Goal: Task Accomplishment & Management: Manage account settings

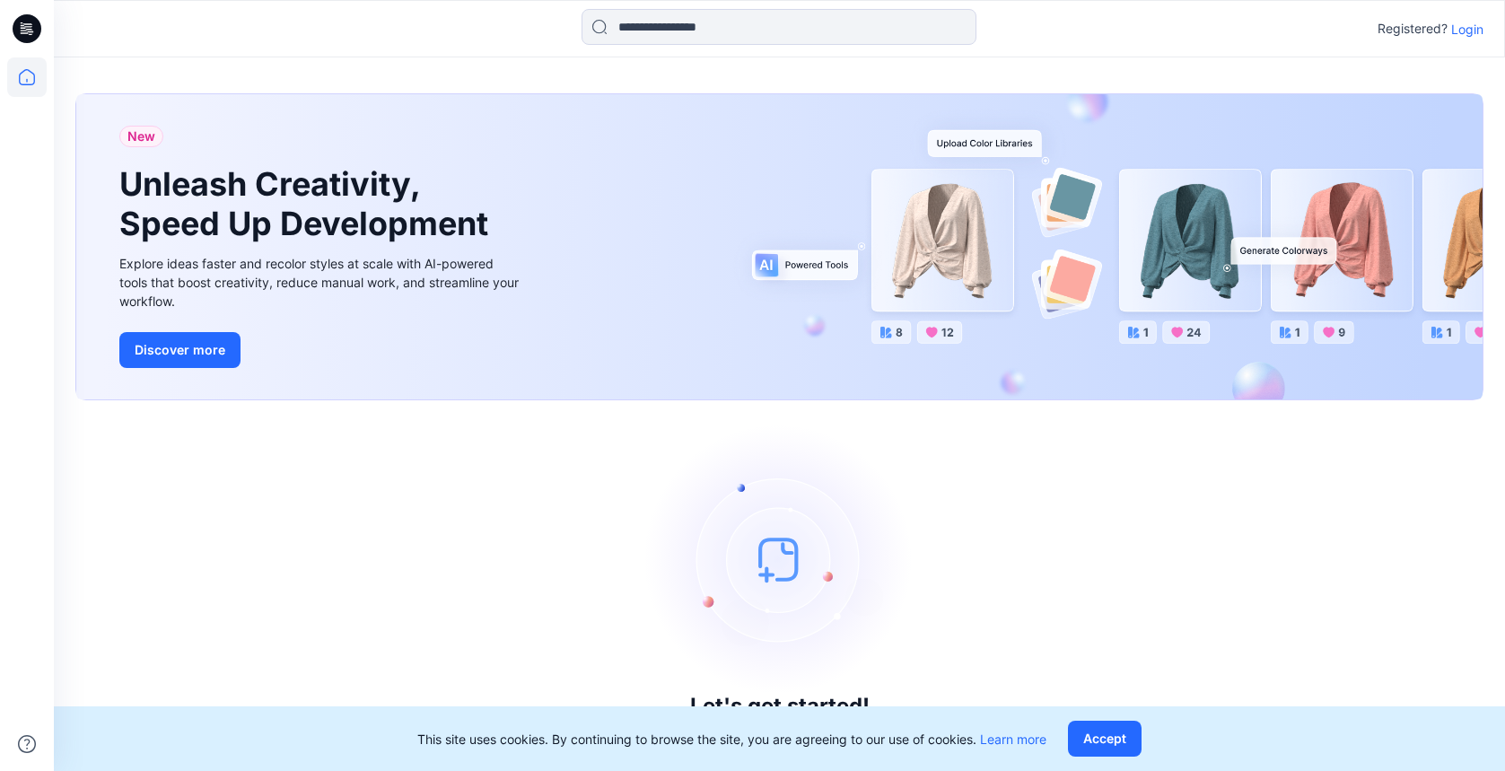
click at [1458, 33] on p "Login" at bounding box center [1467, 29] width 32 height 19
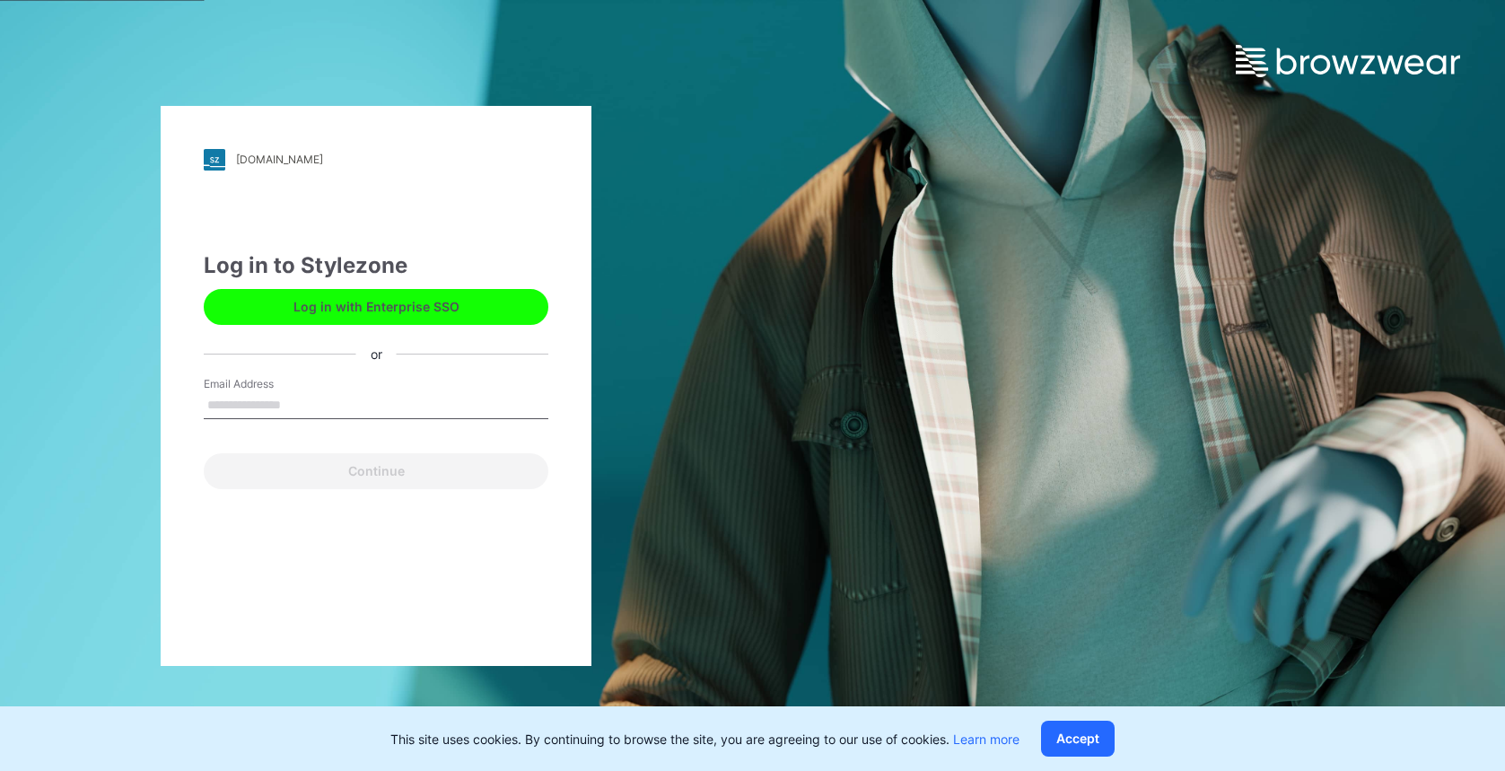
click at [302, 401] on input "Email Address" at bounding box center [376, 405] width 345 height 27
type input "**********"
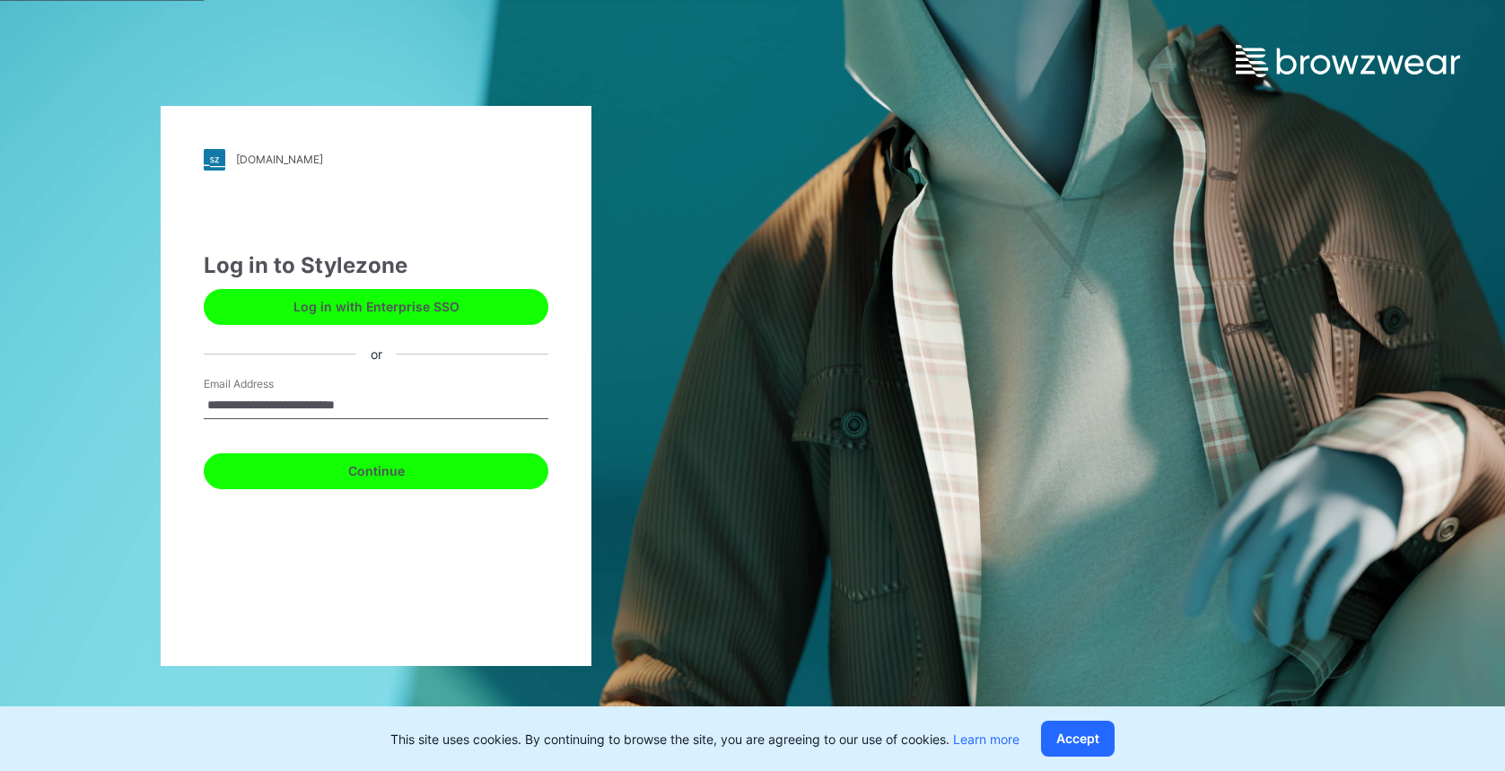
click at [300, 459] on button "Continue" at bounding box center [376, 471] width 345 height 36
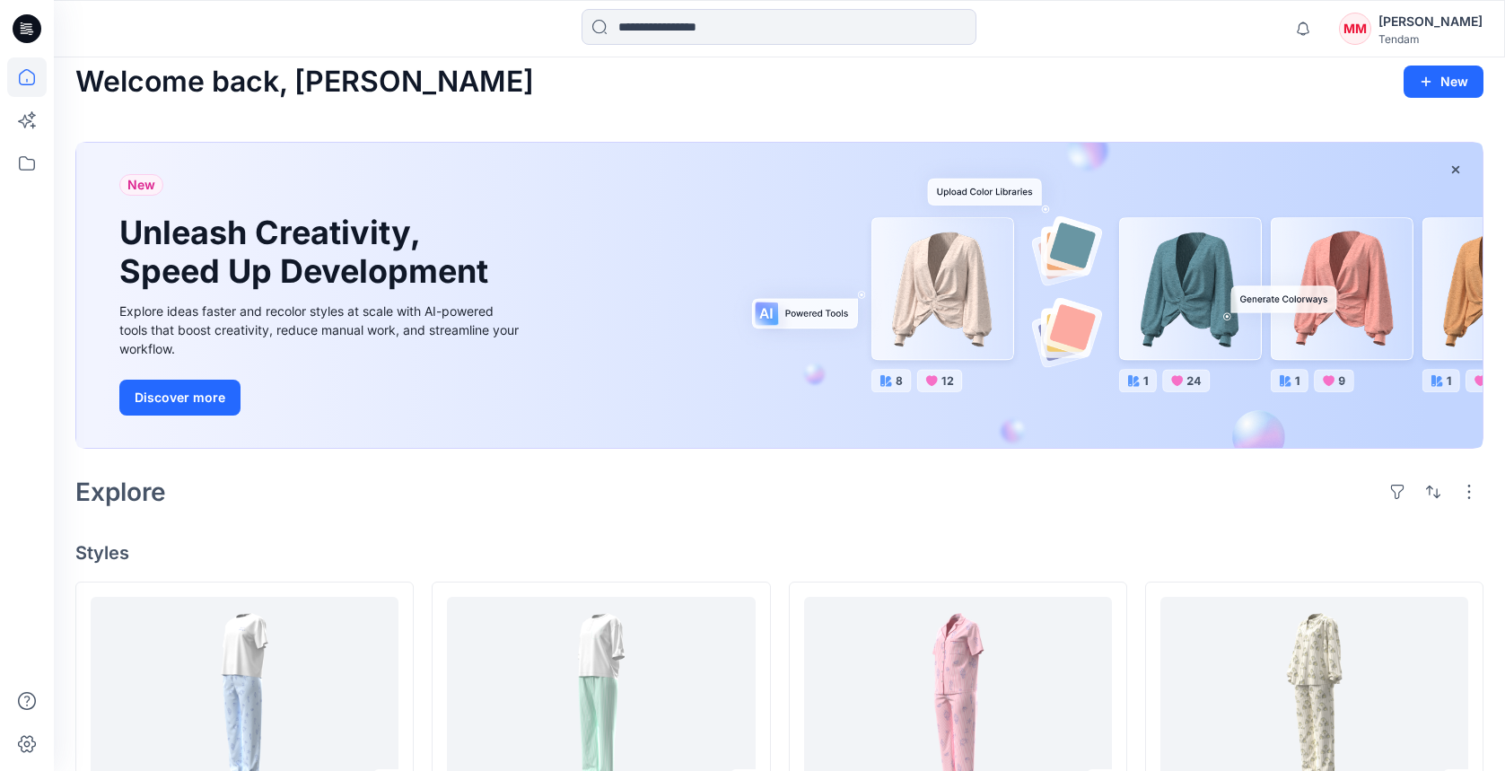
scroll to position [42, 0]
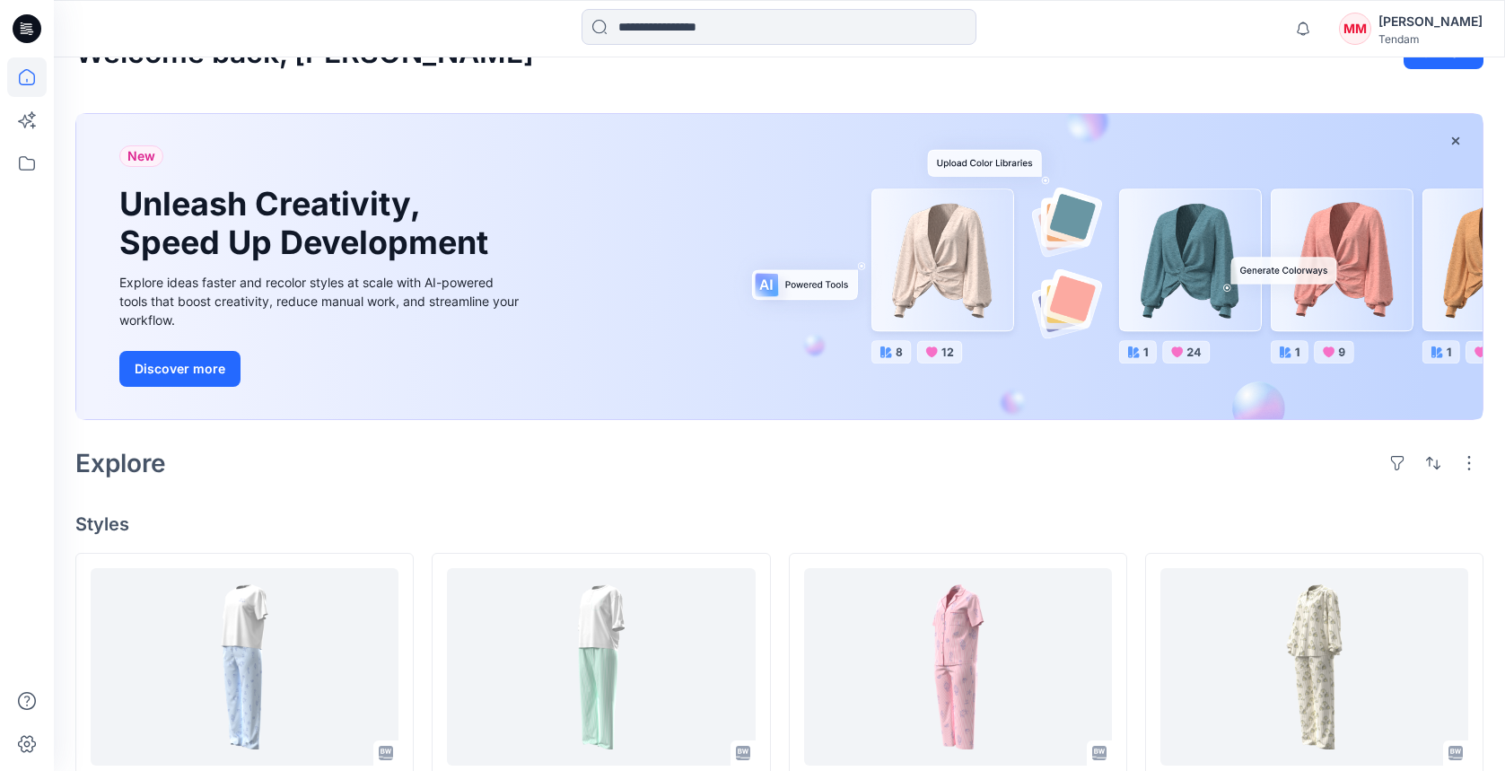
click at [1404, 27] on div "[PERSON_NAME]" at bounding box center [1431, 22] width 104 height 22
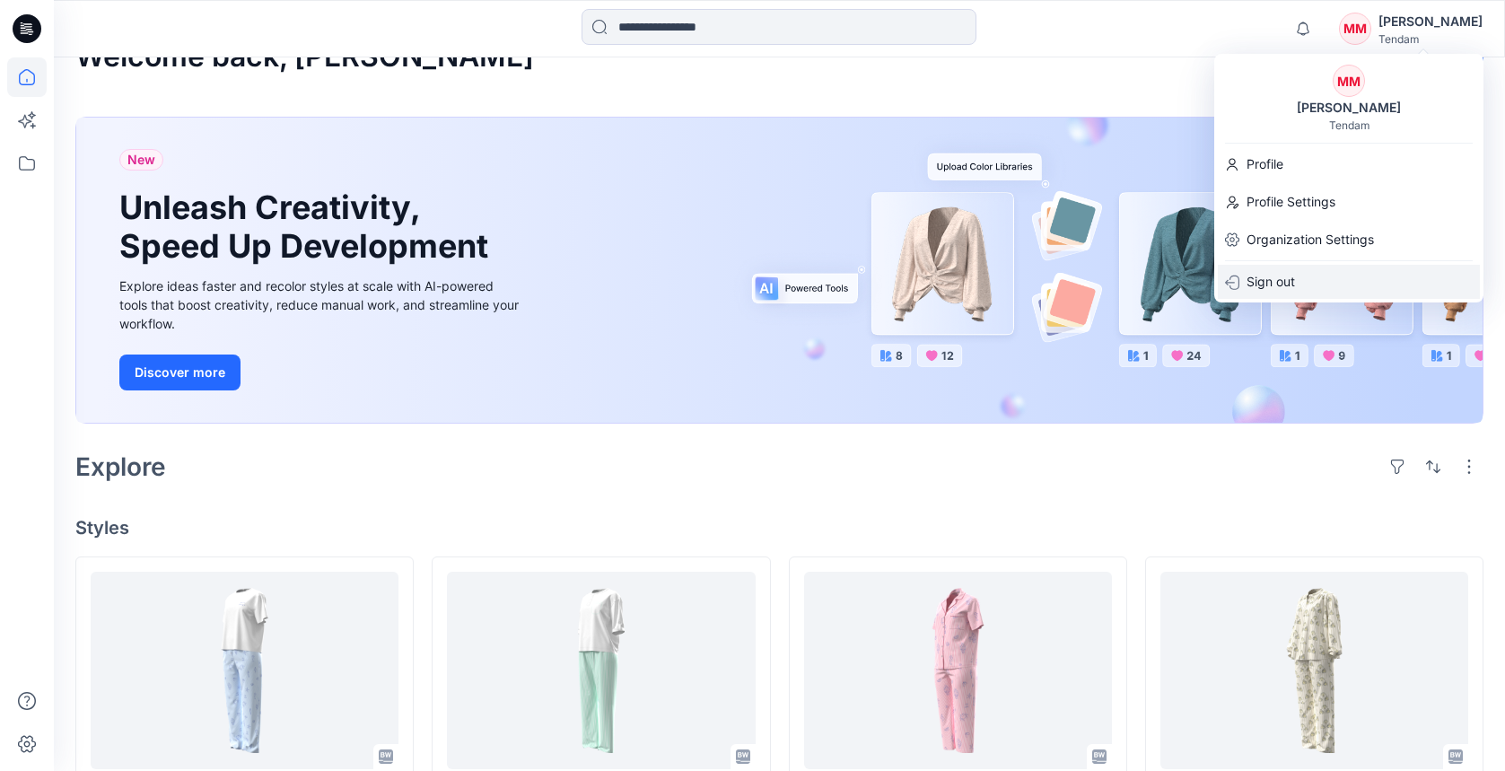
scroll to position [31, 0]
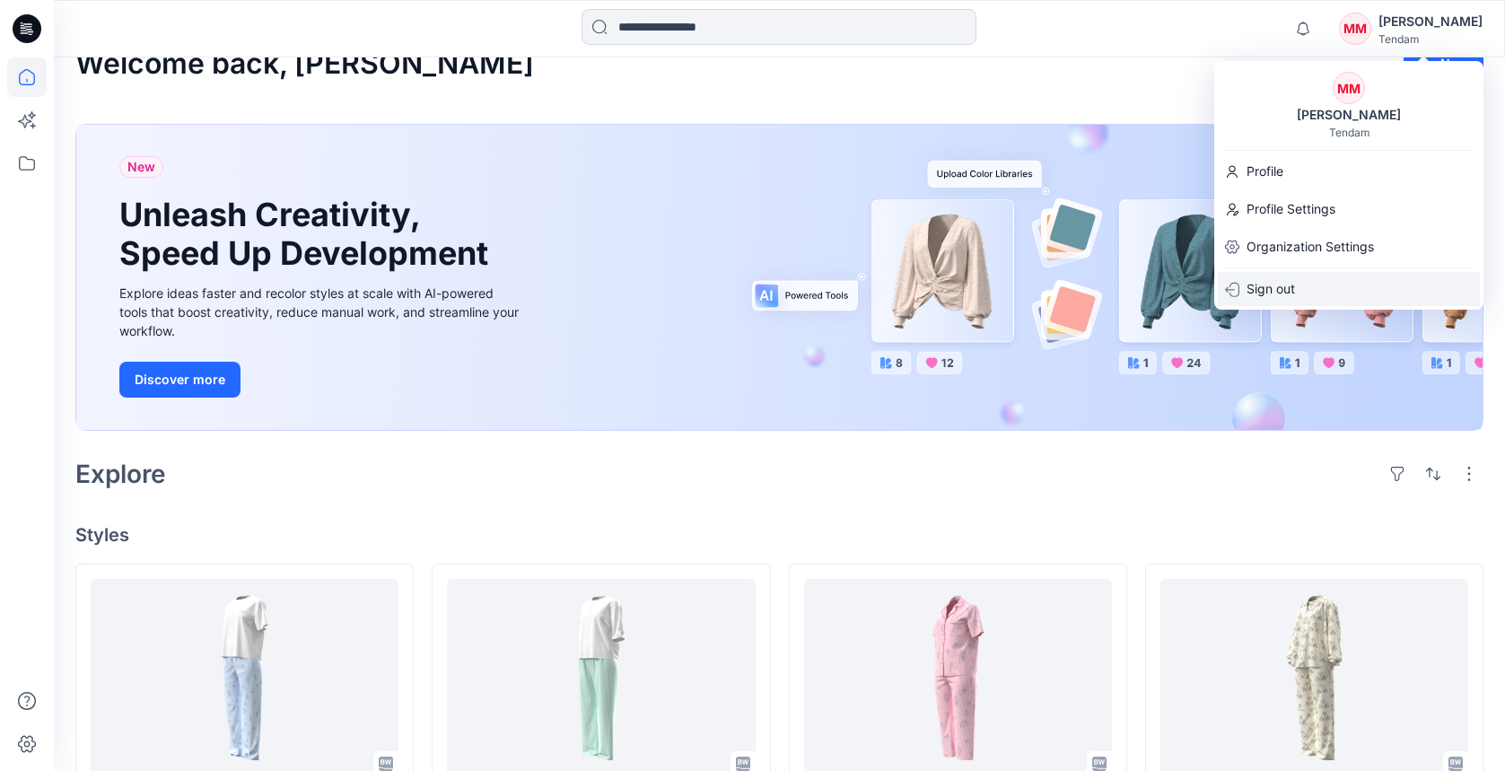
click at [1262, 286] on p "Sign out" at bounding box center [1271, 289] width 48 height 34
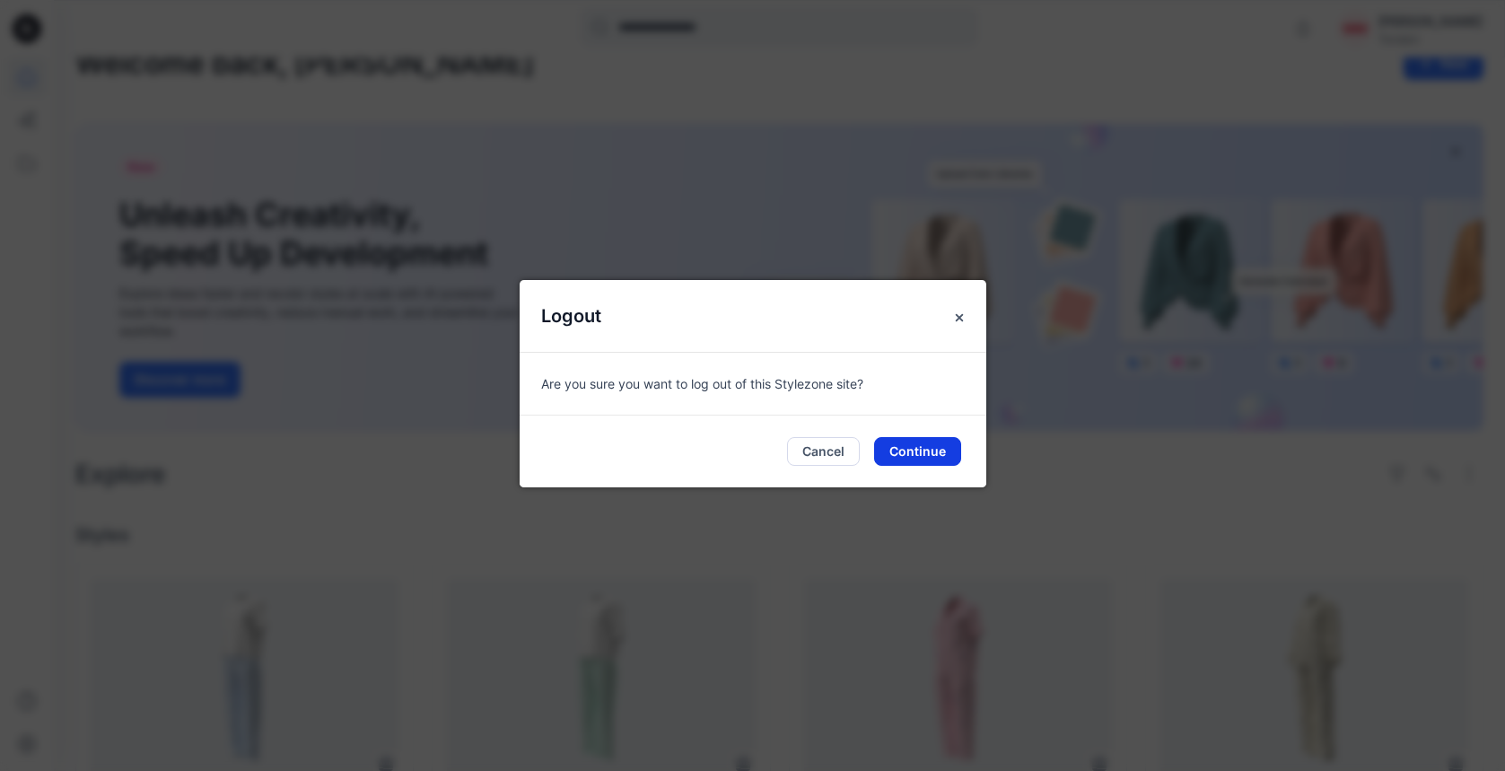
click at [928, 451] on button "Continue" at bounding box center [917, 451] width 87 height 29
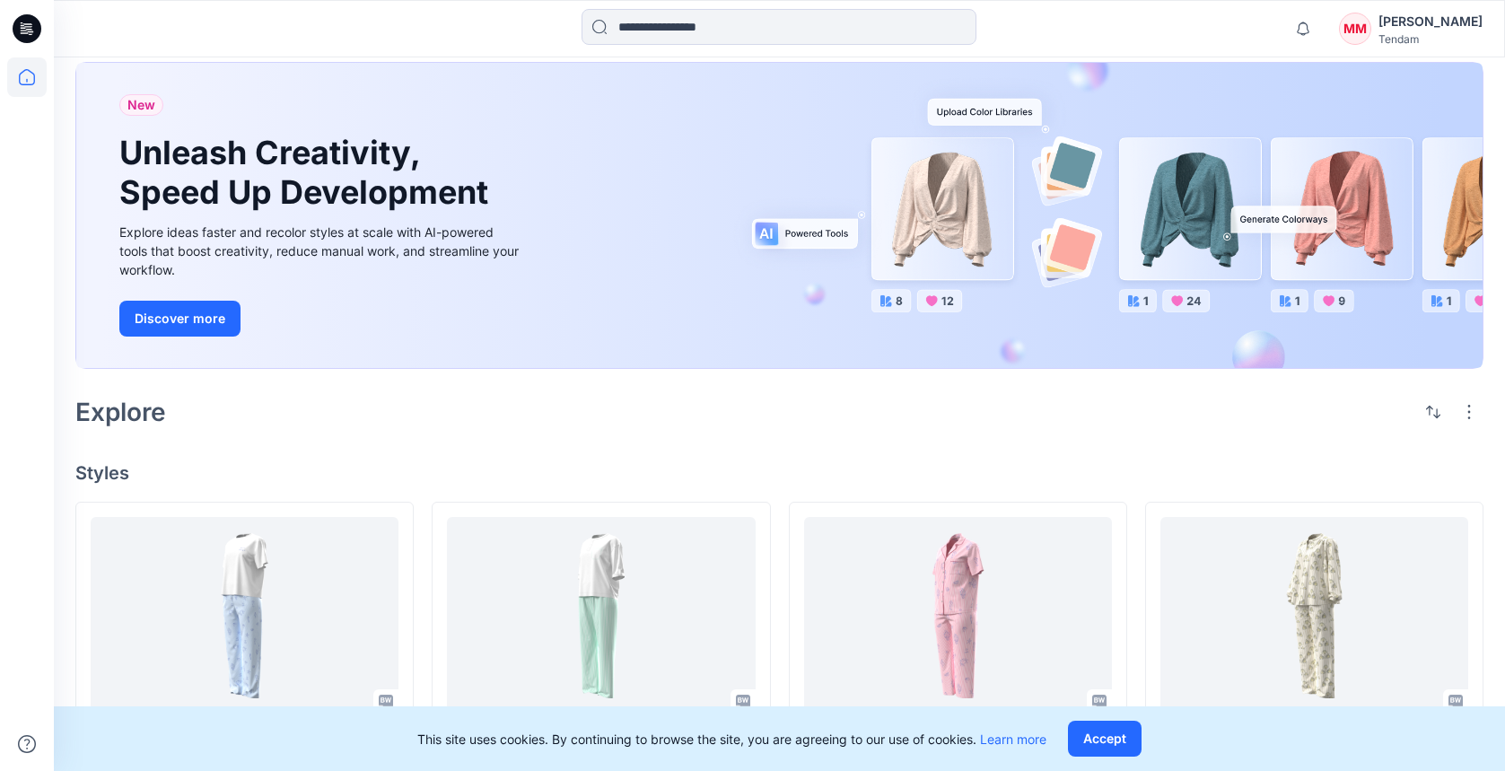
scroll to position [0, 0]
